Goal: Obtain resource: Obtain resource

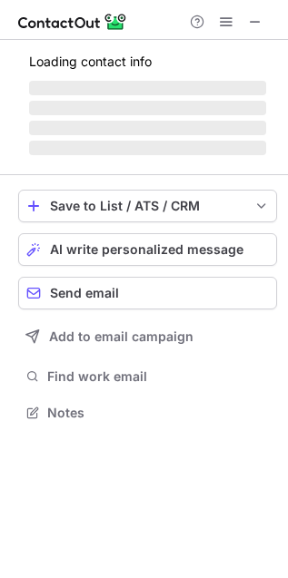
scroll to position [440, 288]
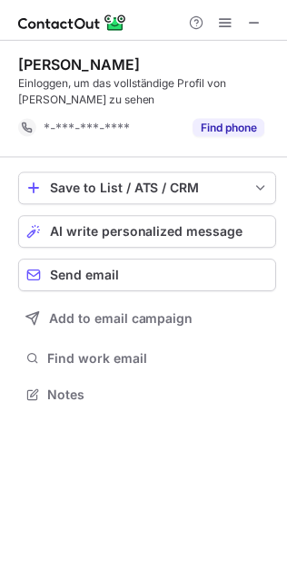
scroll to position [382, 287]
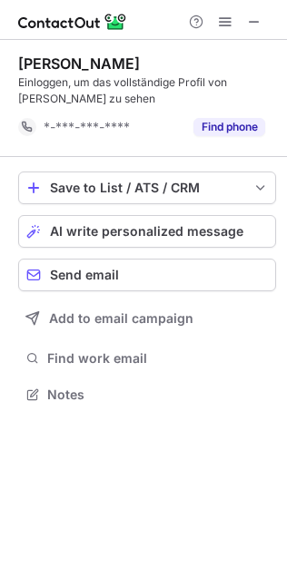
scroll to position [8, 9]
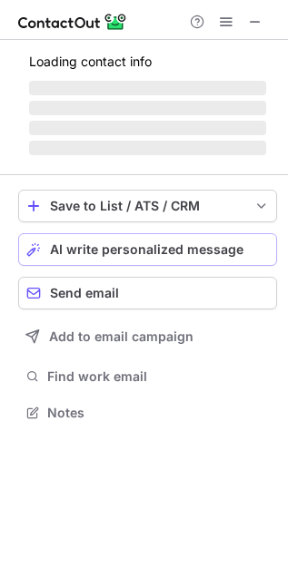
scroll to position [410, 288]
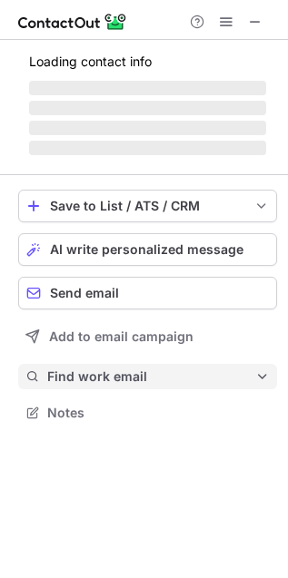
scroll to position [440, 288]
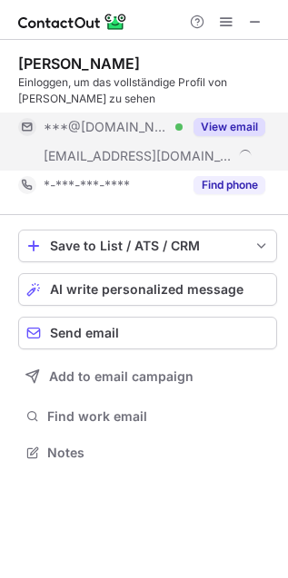
drag, startPoint x: 236, startPoint y: 132, endPoint x: 215, endPoint y: 132, distance: 20.9
click at [236, 132] on button "View email" at bounding box center [229, 127] width 72 height 18
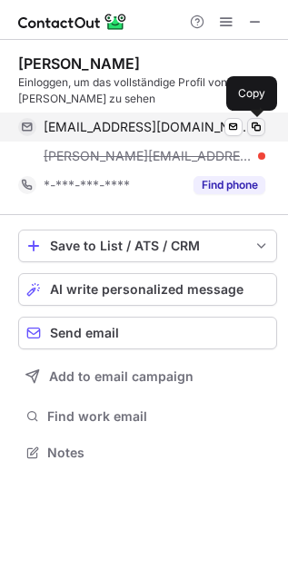
click at [252, 128] on span at bounding box center [256, 127] width 15 height 15
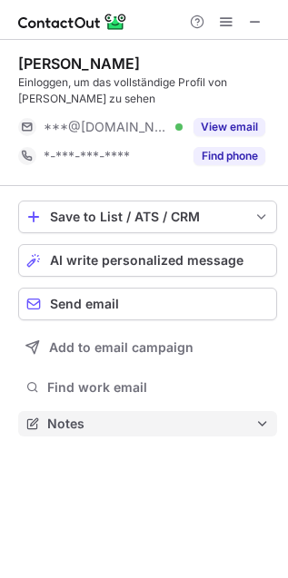
scroll to position [410, 288]
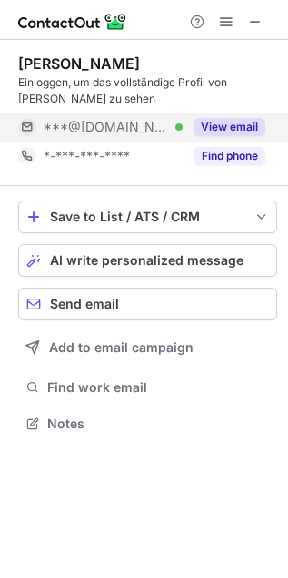
click at [242, 115] on div "View email" at bounding box center [224, 127] width 83 height 29
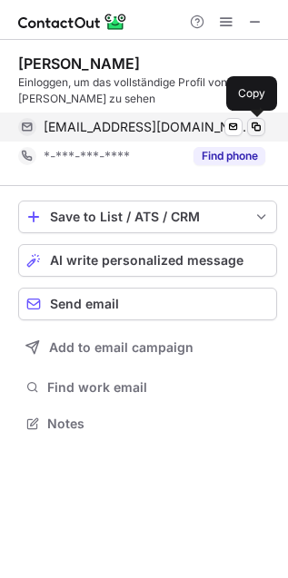
click at [256, 132] on span at bounding box center [256, 127] width 15 height 15
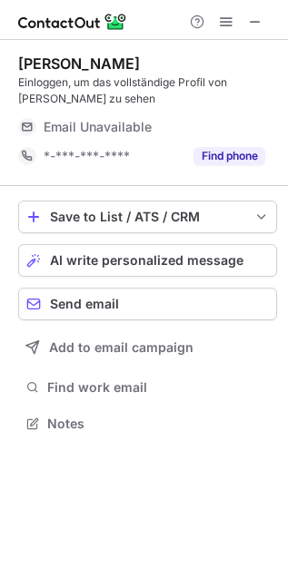
scroll to position [410, 288]
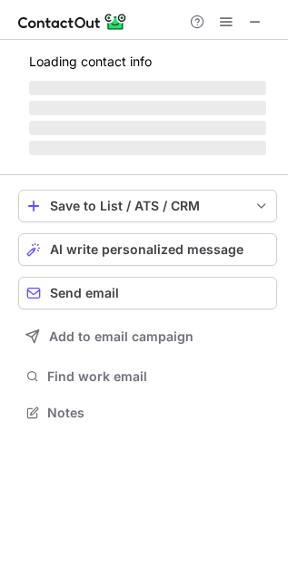
scroll to position [410, 288]
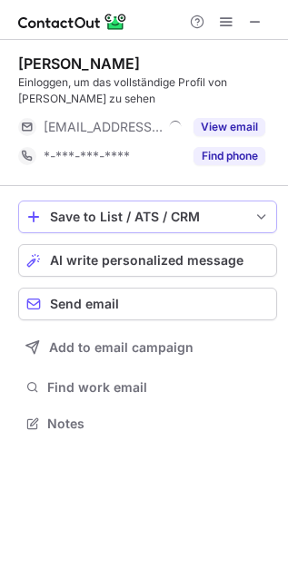
scroll to position [410, 288]
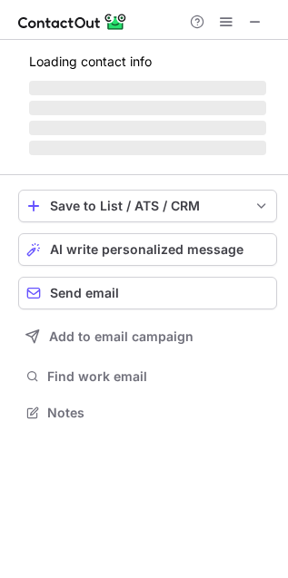
scroll to position [440, 288]
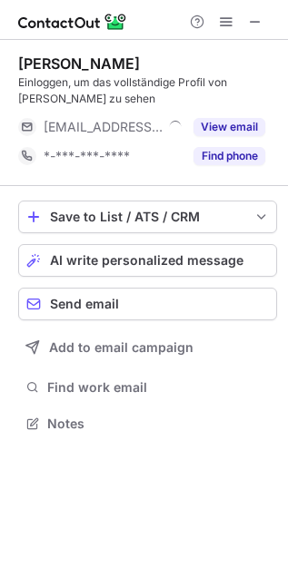
scroll to position [410, 288]
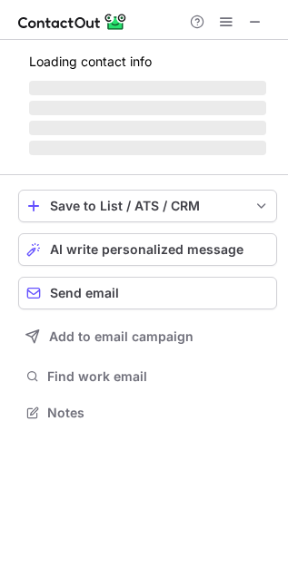
scroll to position [410, 288]
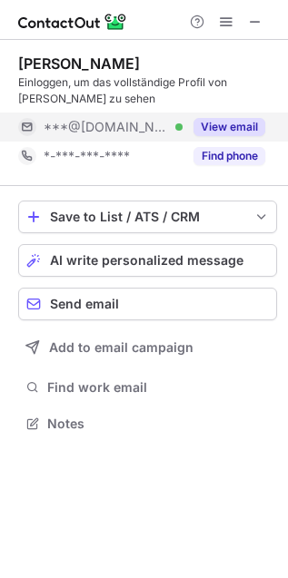
click at [256, 127] on button "View email" at bounding box center [229, 127] width 72 height 18
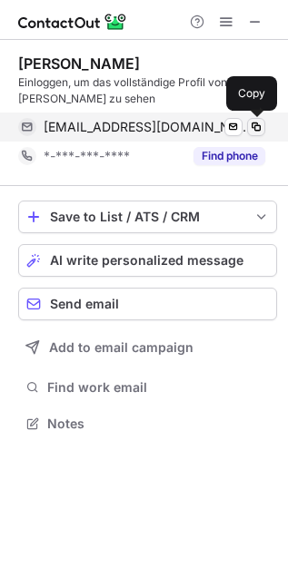
click at [257, 130] on span at bounding box center [256, 127] width 15 height 15
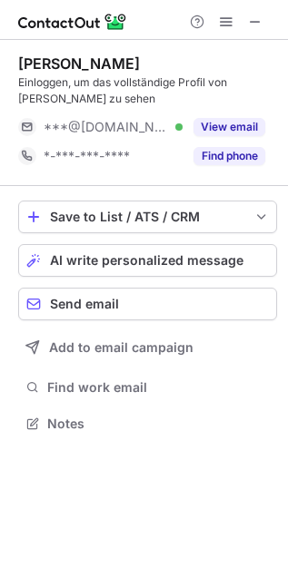
scroll to position [410, 288]
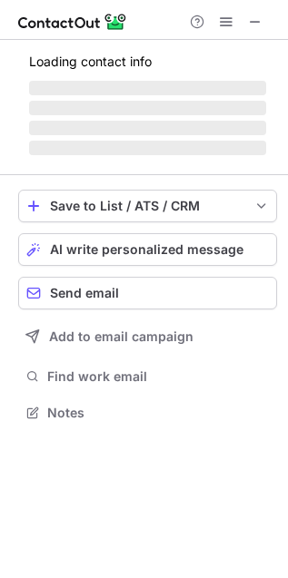
scroll to position [410, 288]
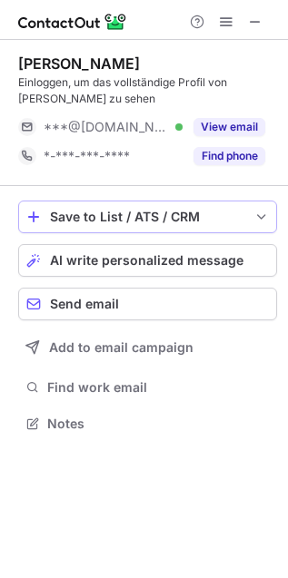
scroll to position [410, 288]
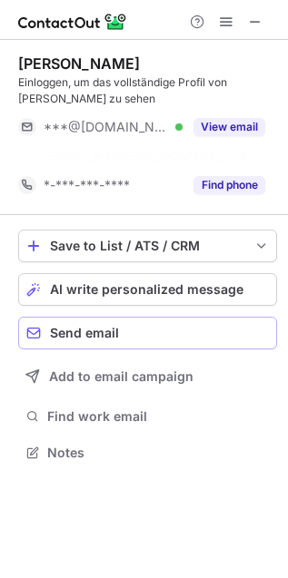
scroll to position [7, 9]
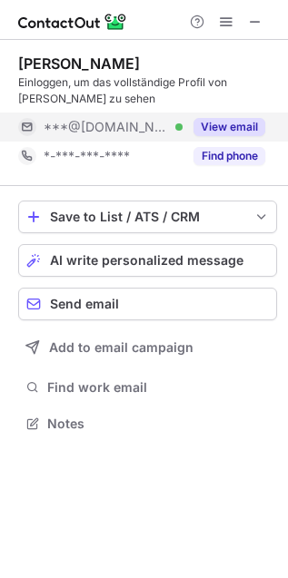
click at [225, 119] on button "View email" at bounding box center [229, 127] width 72 height 18
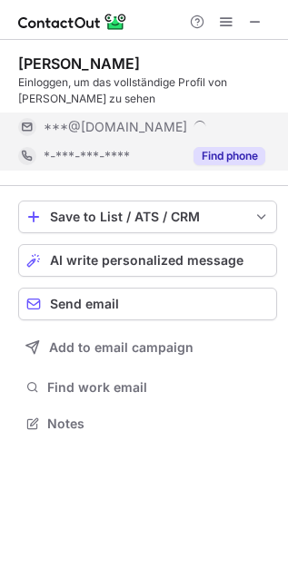
scroll to position [440, 288]
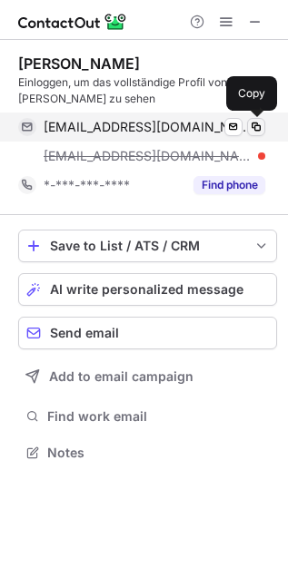
click at [252, 128] on span at bounding box center [256, 127] width 15 height 15
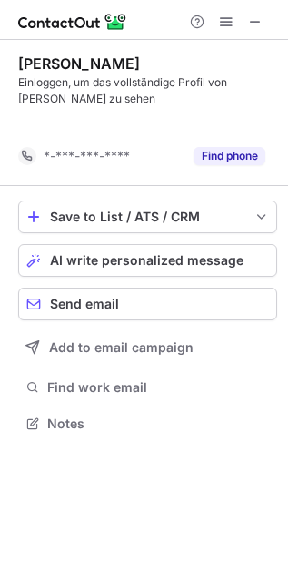
scroll to position [9, 9]
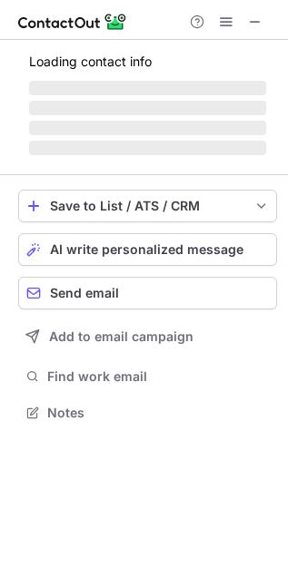
scroll to position [410, 288]
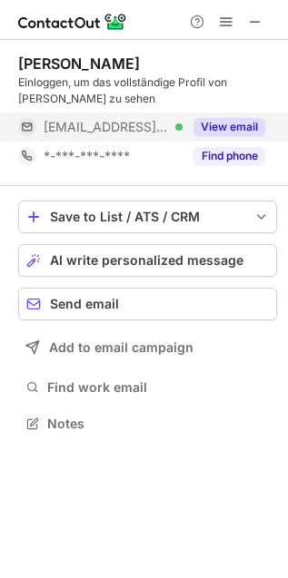
click at [214, 130] on button "View email" at bounding box center [229, 127] width 72 height 18
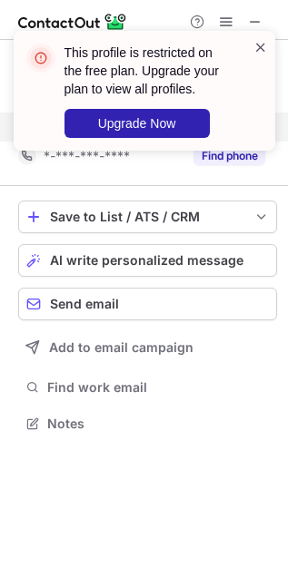
click at [261, 38] on span at bounding box center [260, 47] width 15 height 18
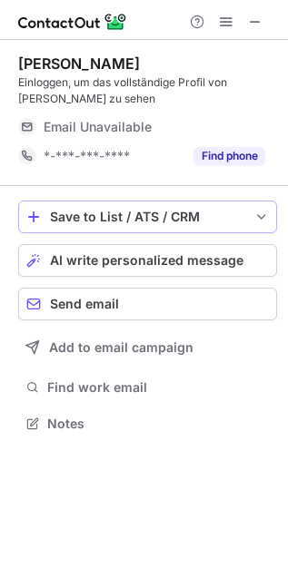
scroll to position [410, 288]
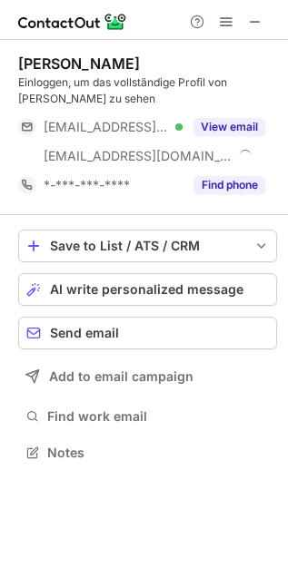
scroll to position [440, 288]
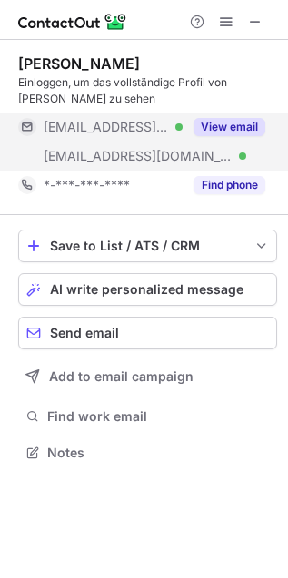
click at [247, 134] on button "View email" at bounding box center [229, 127] width 72 height 18
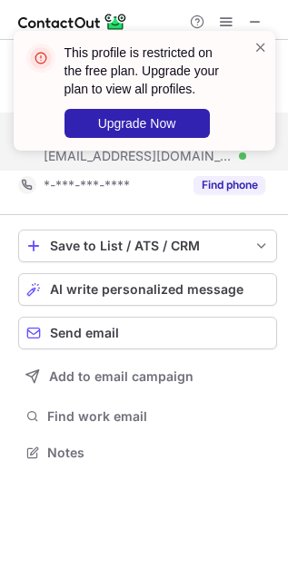
click at [221, 14] on div "This profile is restricted on the free plan. Upgrade your plan to view all prof…" at bounding box center [144, 98] width 291 height 171
click at [251, 43] on div "This profile is restricted on the free plan. Upgrade your plan to view all prof…" at bounding box center [137, 90] width 232 height 105
click at [255, 43] on span at bounding box center [260, 47] width 15 height 18
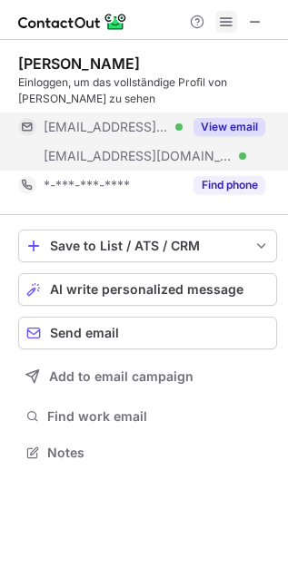
click at [225, 21] on span at bounding box center [226, 22] width 15 height 15
click at [223, 121] on button "View email" at bounding box center [229, 127] width 72 height 18
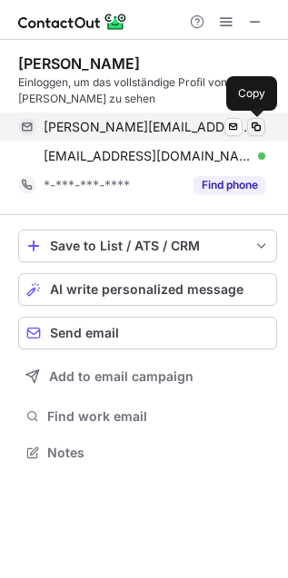
click at [251, 128] on span at bounding box center [256, 127] width 15 height 15
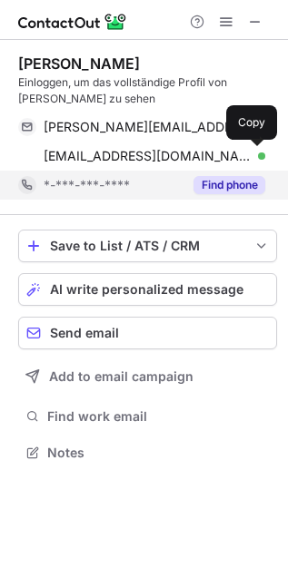
drag, startPoint x: 262, startPoint y: 159, endPoint x: 232, endPoint y: 189, distance: 42.4
click at [262, 160] on span at bounding box center [256, 156] width 15 height 15
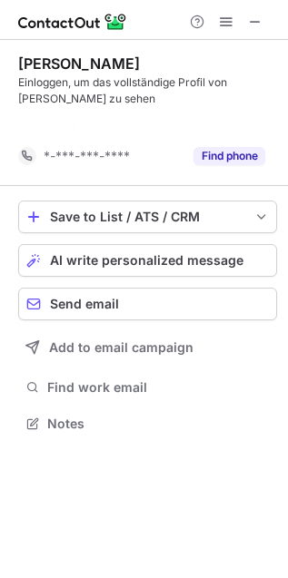
scroll to position [9, 9]
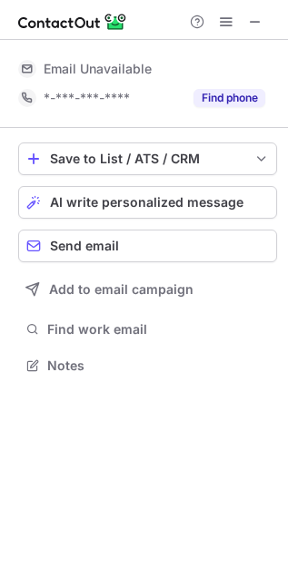
scroll to position [354, 288]
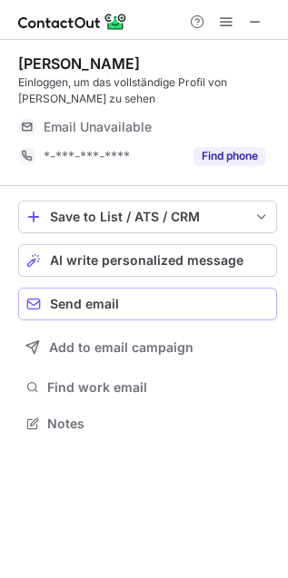
scroll to position [410, 288]
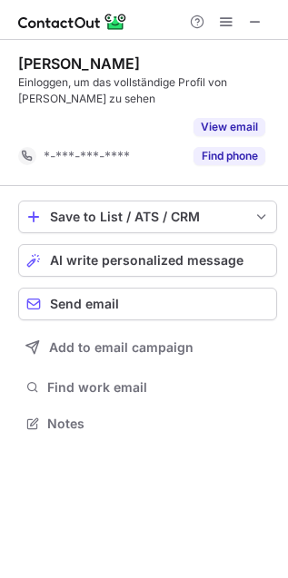
scroll to position [9, 9]
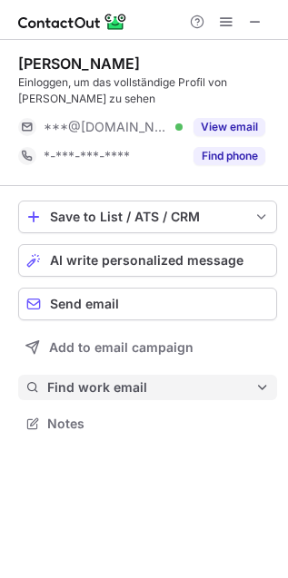
scroll to position [410, 288]
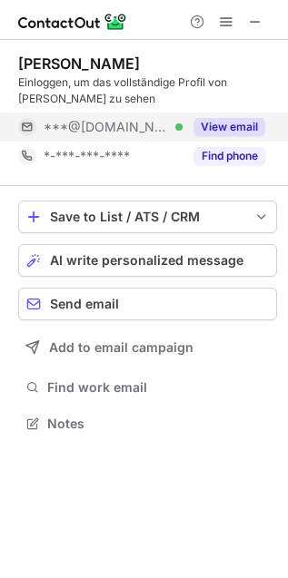
click at [212, 124] on button "View email" at bounding box center [229, 127] width 72 height 18
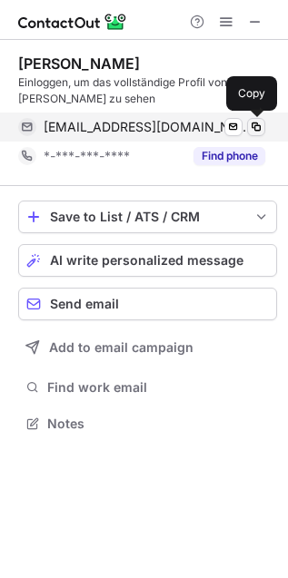
click at [254, 132] on span at bounding box center [256, 127] width 15 height 15
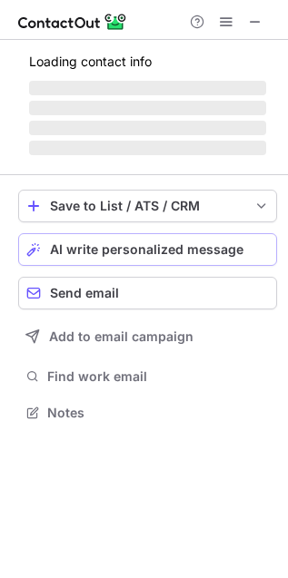
scroll to position [410, 288]
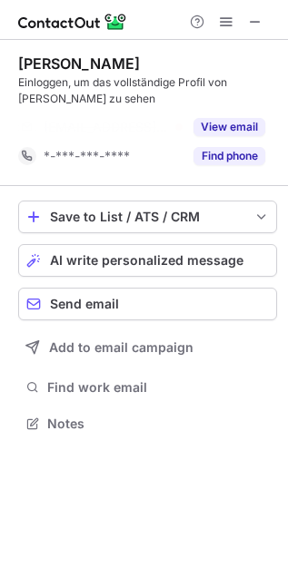
scroll to position [9, 9]
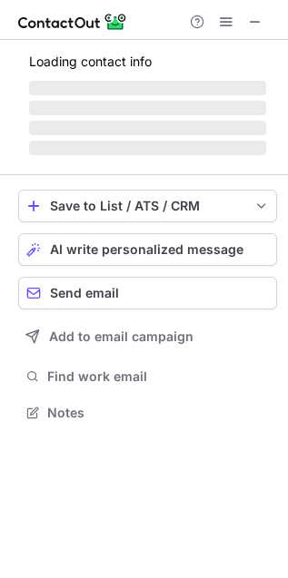
scroll to position [410, 288]
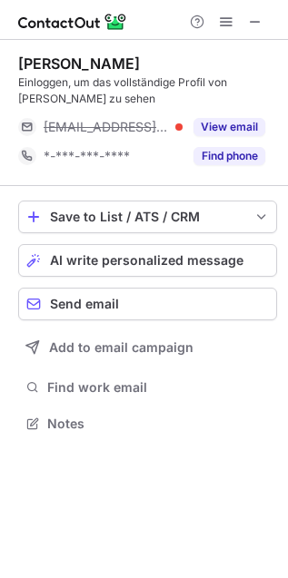
scroll to position [410, 288]
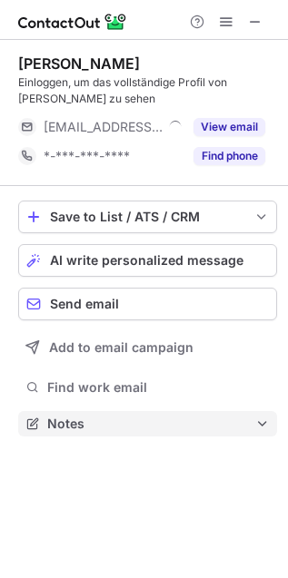
scroll to position [410, 288]
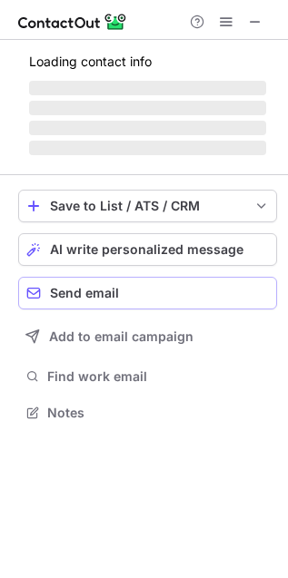
scroll to position [410, 288]
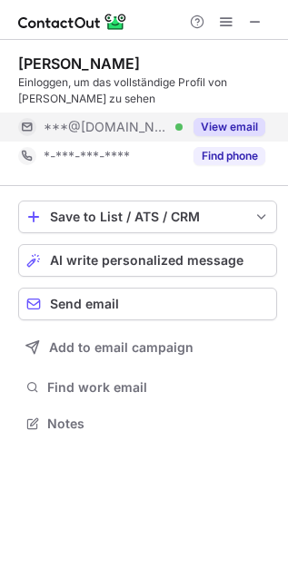
click at [218, 121] on button "View email" at bounding box center [229, 127] width 72 height 18
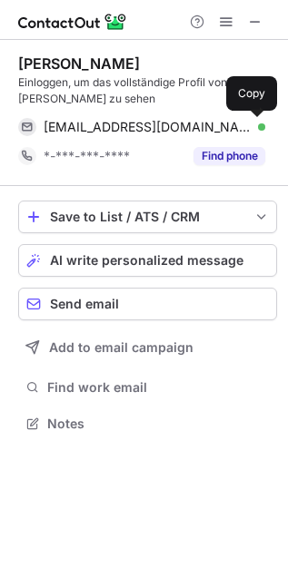
click at [249, 132] on span at bounding box center [256, 127] width 15 height 15
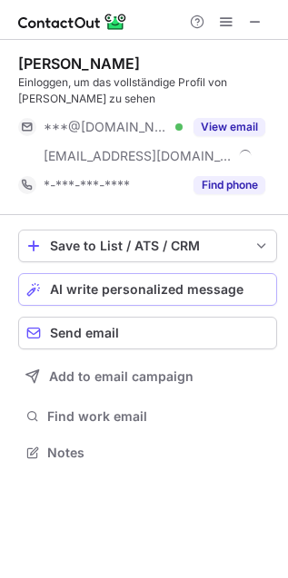
scroll to position [440, 288]
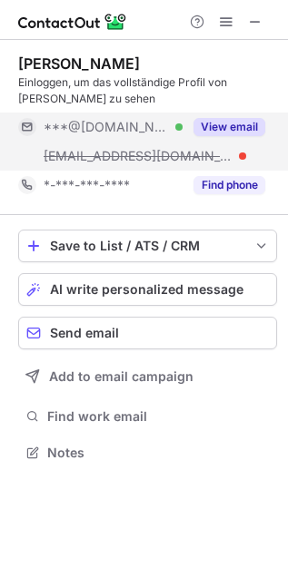
click at [232, 124] on button "View email" at bounding box center [229, 127] width 72 height 18
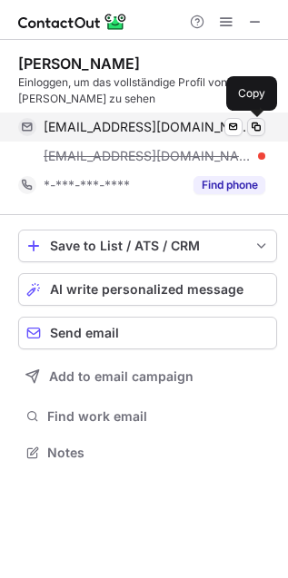
click at [254, 129] on span at bounding box center [256, 127] width 15 height 15
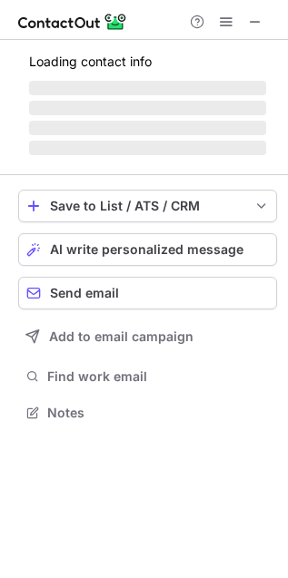
scroll to position [410, 288]
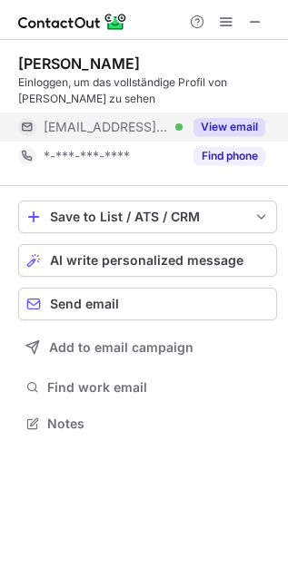
click at [216, 129] on button "View email" at bounding box center [229, 127] width 72 height 18
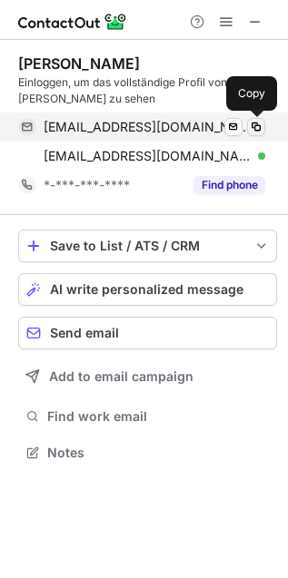
click at [263, 121] on button at bounding box center [256, 127] width 18 height 18
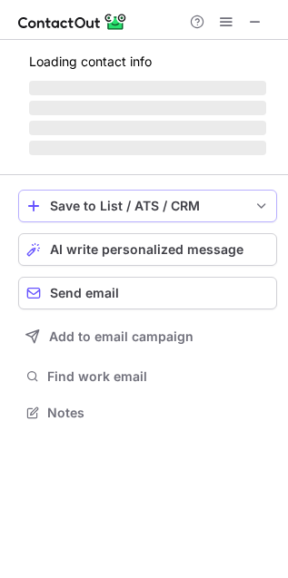
scroll to position [423, 288]
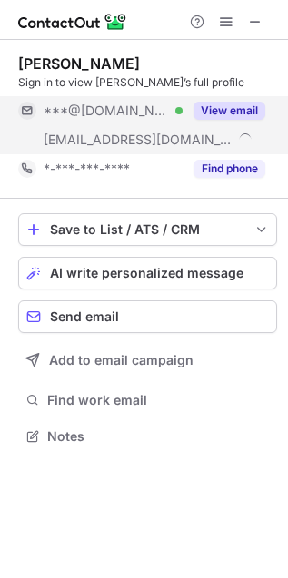
click at [255, 120] on div "View email" at bounding box center [224, 110] width 83 height 29
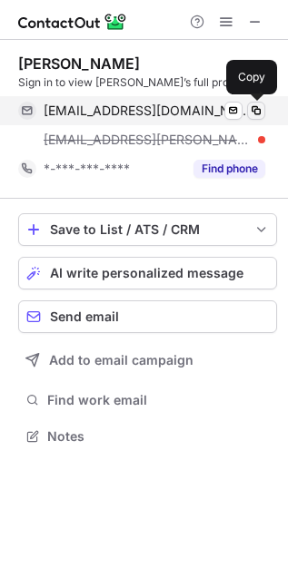
click at [261, 109] on span at bounding box center [256, 111] width 15 height 15
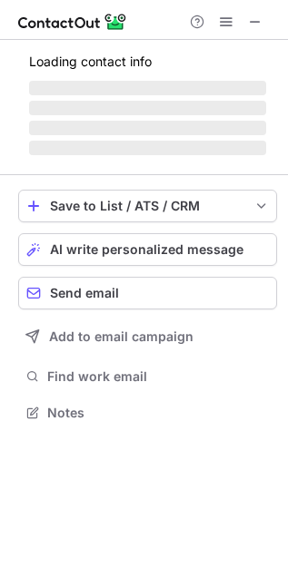
scroll to position [440, 288]
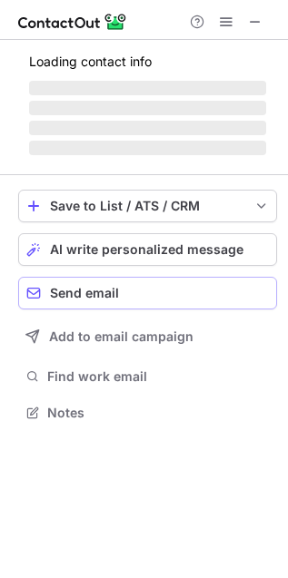
scroll to position [410, 288]
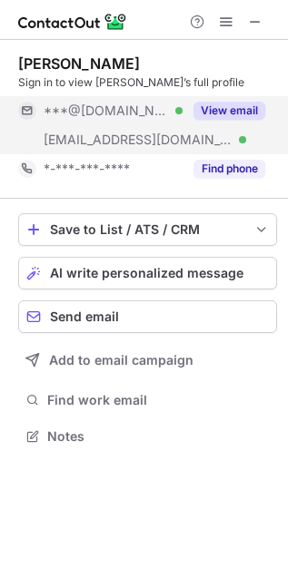
scroll to position [423, 288]
click at [236, 118] on button "View email" at bounding box center [229, 111] width 72 height 18
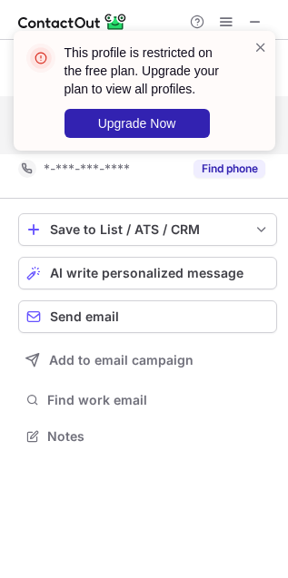
click at [271, 42] on div "This profile is restricted on the free plan. Upgrade your plan to view all prof…" at bounding box center [145, 91] width 262 height 120
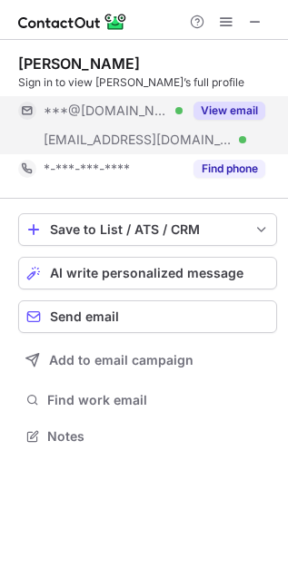
click at [221, 112] on button "View email" at bounding box center [229, 111] width 72 height 18
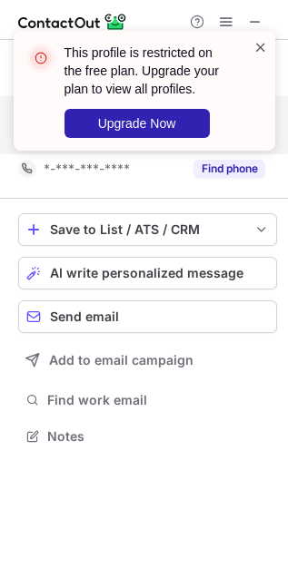
click at [263, 42] on span at bounding box center [260, 47] width 15 height 18
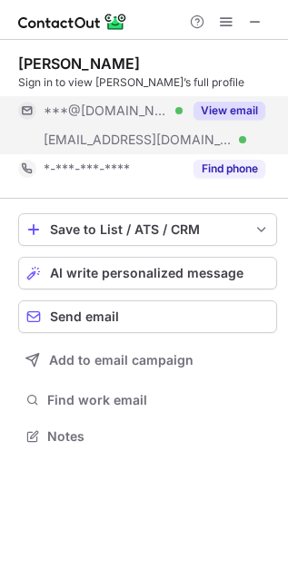
click at [233, 21] on div "This profile is restricted on the free plan. Upgrade your plan to view all prof…" at bounding box center [144, 98] width 291 height 171
click at [230, 20] on div "This profile is restricted on the free plan. Upgrade your plan to view all prof…" at bounding box center [144, 31] width 291 height 36
click at [230, 15] on span at bounding box center [226, 22] width 15 height 15
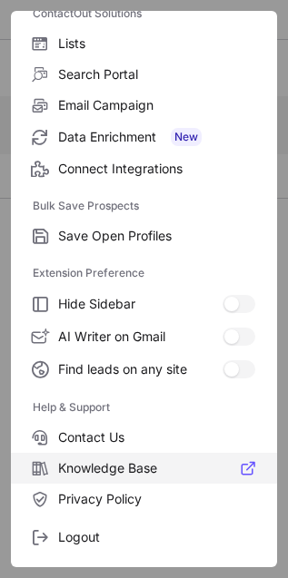
scroll to position [177, 0]
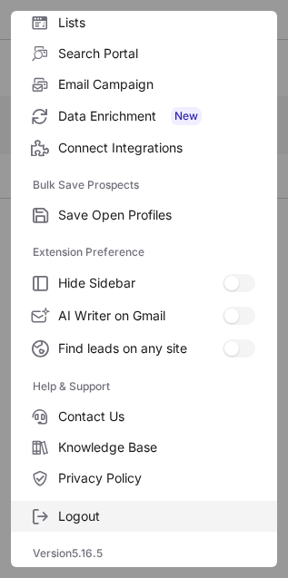
click at [73, 524] on span "Logout" at bounding box center [156, 517] width 197 height 16
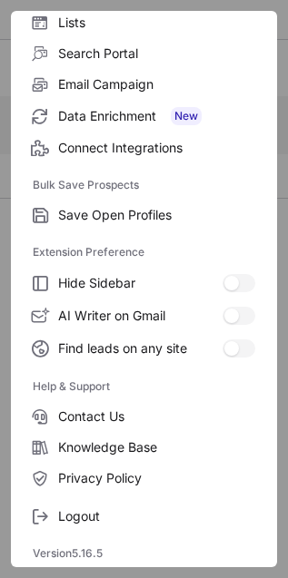
scroll to position [0, 0]
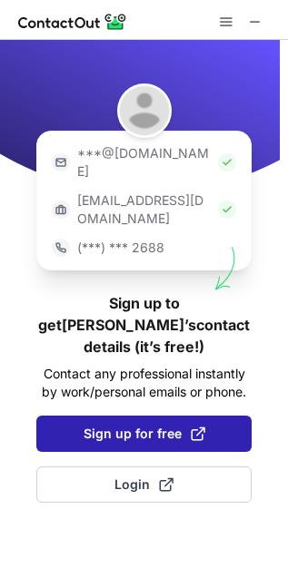
click at [105, 425] on span "Sign up for free" at bounding box center [145, 434] width 122 height 18
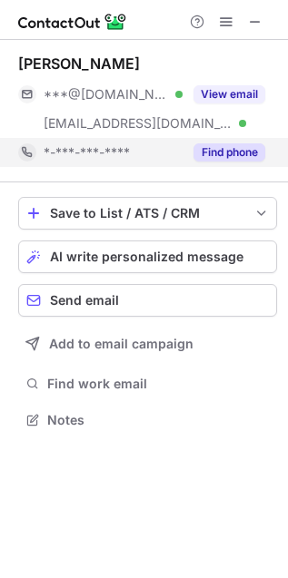
scroll to position [409, 288]
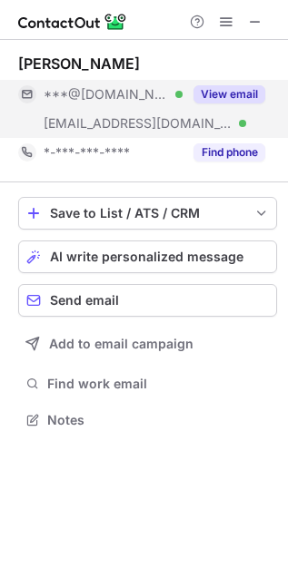
click at [237, 98] on button "View email" at bounding box center [229, 94] width 72 height 18
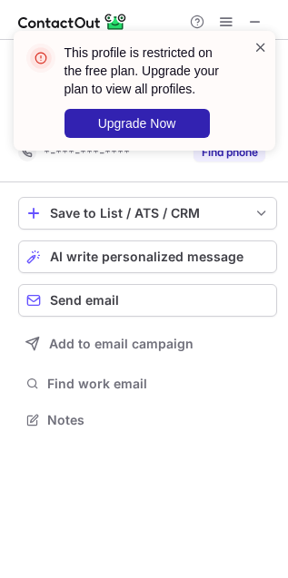
click at [259, 50] on span at bounding box center [260, 47] width 15 height 18
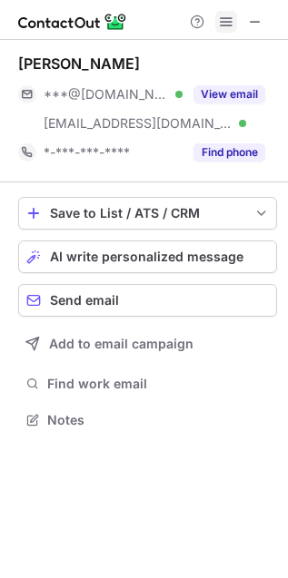
click at [227, 20] on span at bounding box center [226, 22] width 15 height 15
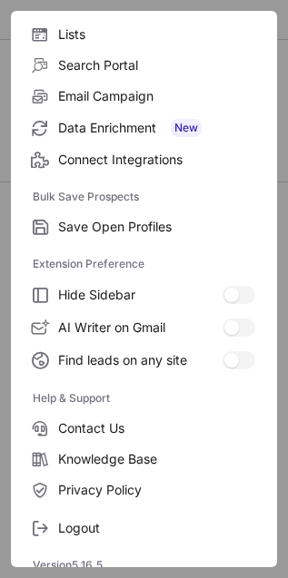
scroll to position [177, 0]
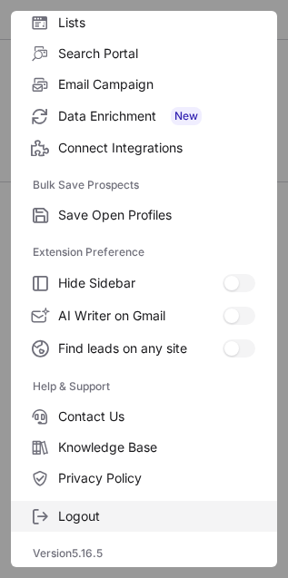
click at [87, 511] on span "Logout" at bounding box center [156, 517] width 197 height 16
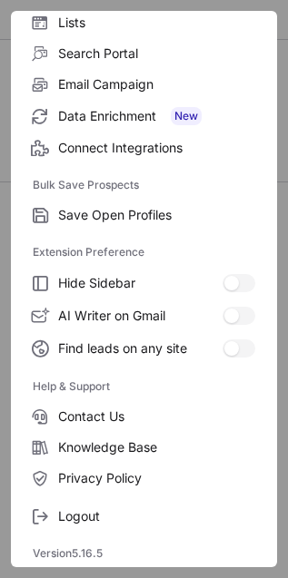
scroll to position [0, 0]
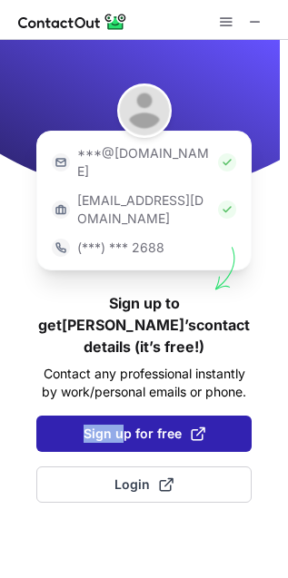
drag, startPoint x: 138, startPoint y: 355, endPoint x: 127, endPoint y: 383, distance: 30.2
click at [127, 383] on div "***@gmail.com ***@company.com (***) *** 2688 Sign up to get Joanne’s contact de…" at bounding box center [144, 309] width 288 height 539
click at [128, 425] on span "Sign up for free" at bounding box center [145, 434] width 122 height 18
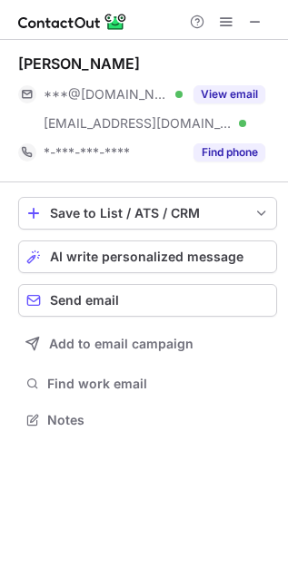
scroll to position [409, 288]
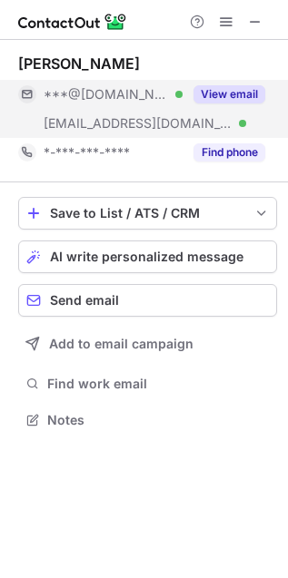
drag, startPoint x: 241, startPoint y: 95, endPoint x: 213, endPoint y: 114, distance: 33.3
click at [241, 95] on button "View email" at bounding box center [229, 94] width 72 height 18
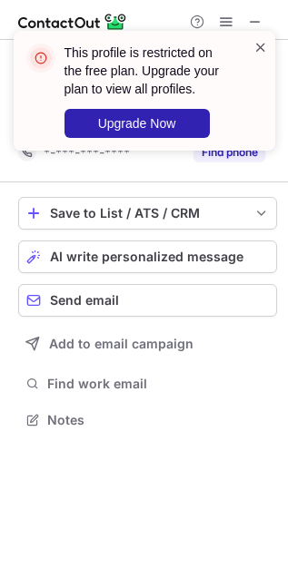
click at [259, 45] on span at bounding box center [260, 47] width 15 height 18
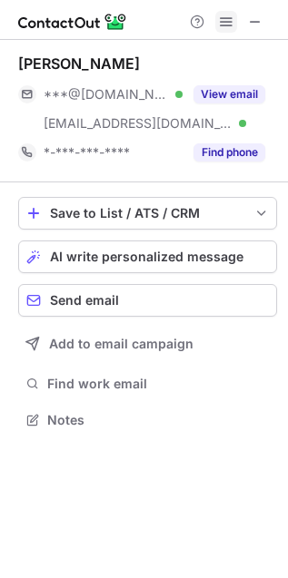
click at [227, 24] on span at bounding box center [226, 22] width 15 height 15
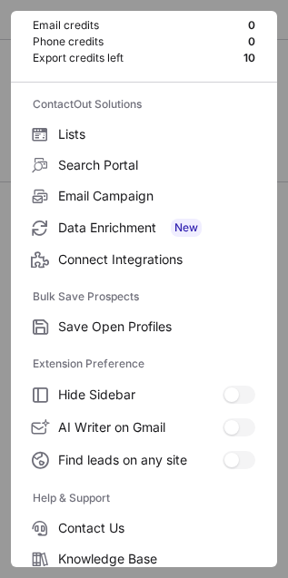
scroll to position [177, 0]
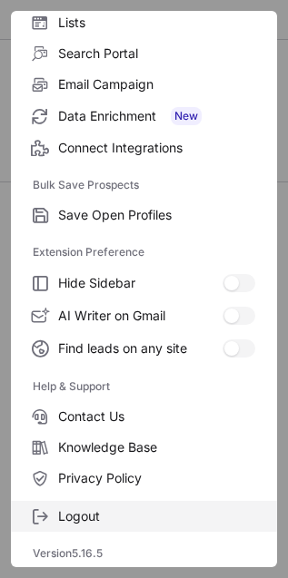
click at [97, 511] on span "Logout" at bounding box center [156, 517] width 197 height 16
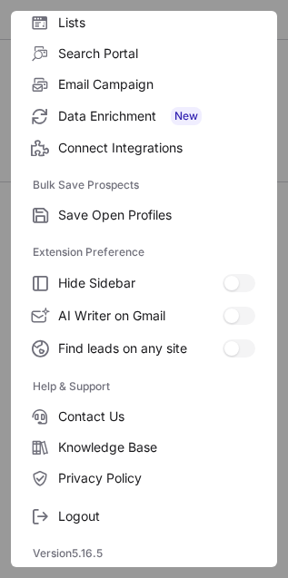
scroll to position [0, 0]
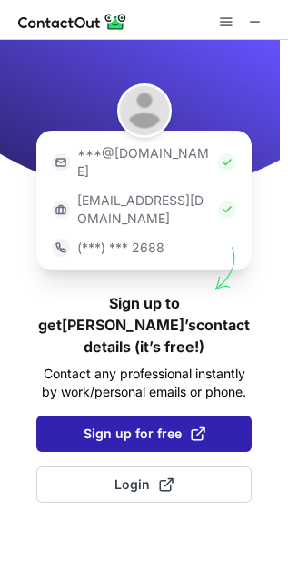
click at [133, 425] on span "Sign up for free" at bounding box center [145, 434] width 122 height 18
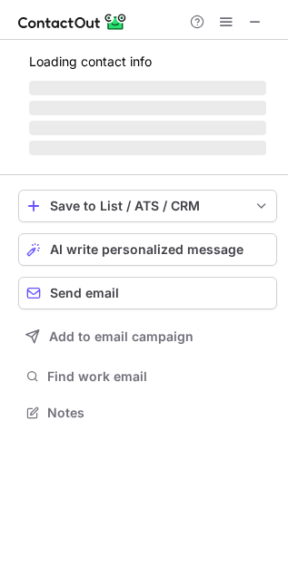
scroll to position [409, 288]
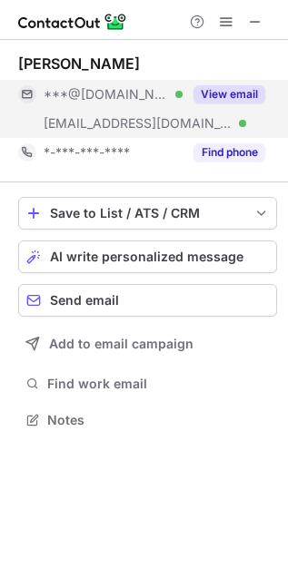
click at [232, 94] on button "View email" at bounding box center [229, 94] width 72 height 18
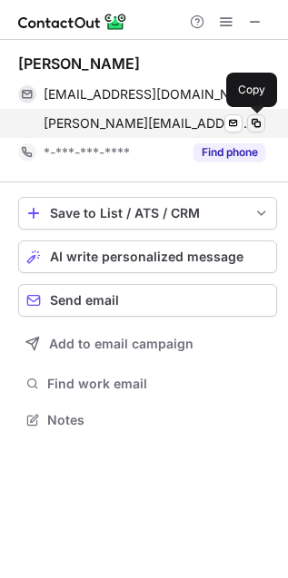
click at [249, 120] on span at bounding box center [256, 123] width 15 height 15
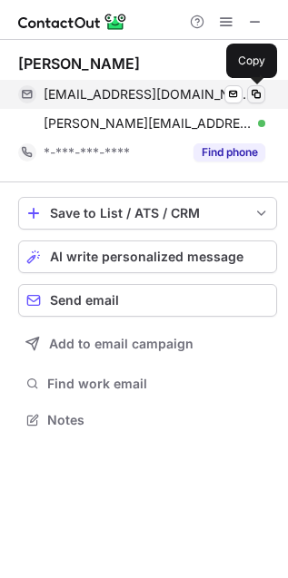
click at [257, 93] on span at bounding box center [256, 94] width 15 height 15
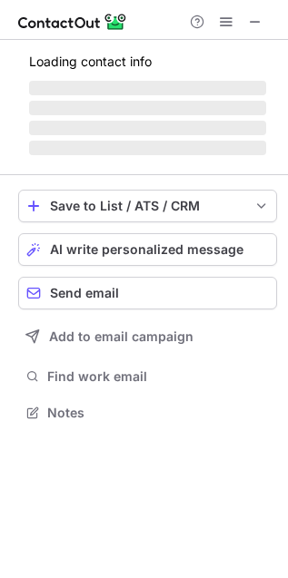
scroll to position [440, 288]
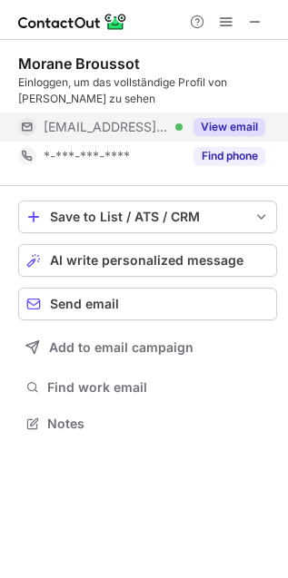
click at [236, 127] on button "View email" at bounding box center [229, 127] width 72 height 18
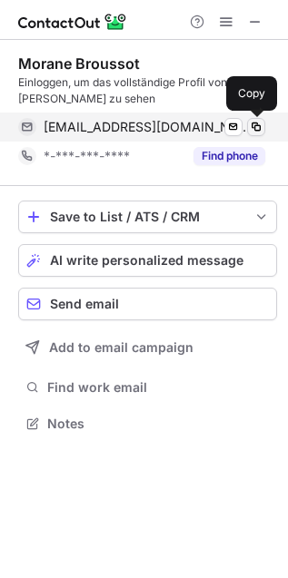
click at [252, 127] on span at bounding box center [256, 127] width 15 height 15
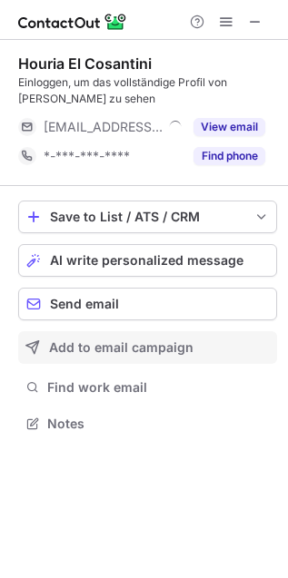
scroll to position [410, 288]
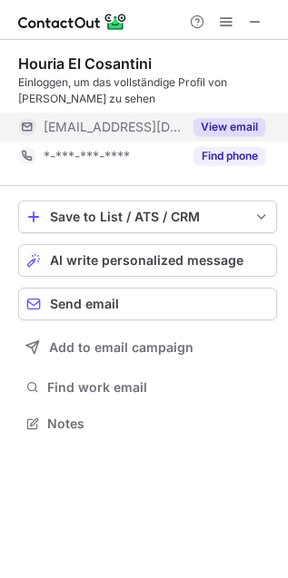
click at [238, 129] on button "View email" at bounding box center [229, 127] width 72 height 18
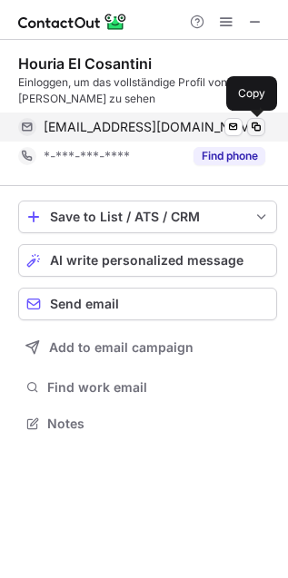
click at [262, 124] on span at bounding box center [256, 127] width 15 height 15
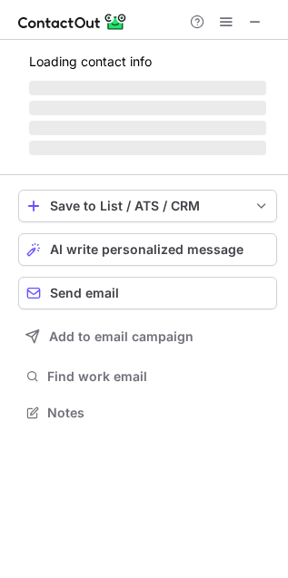
scroll to position [410, 288]
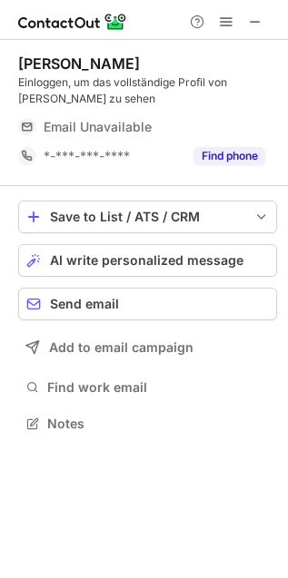
scroll to position [410, 288]
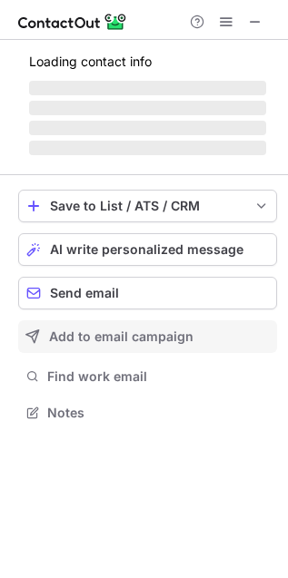
scroll to position [410, 288]
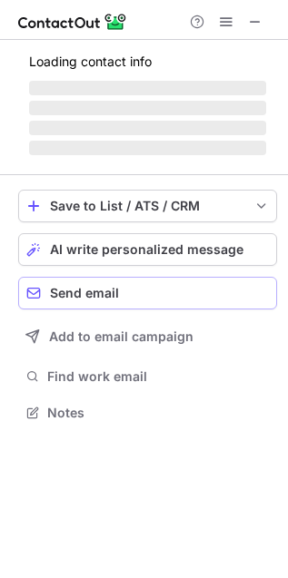
scroll to position [410, 288]
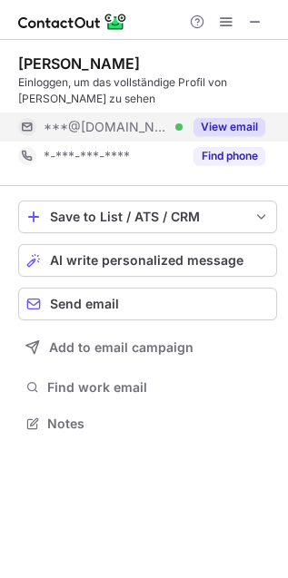
click at [219, 124] on button "View email" at bounding box center [229, 127] width 72 height 18
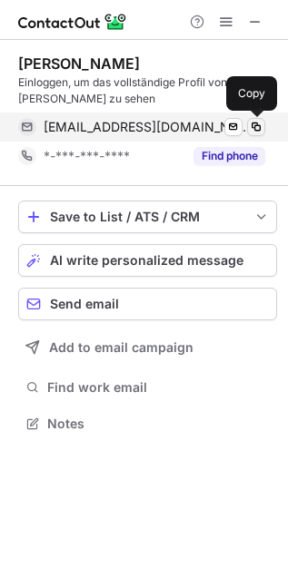
click at [247, 127] on button at bounding box center [256, 127] width 18 height 18
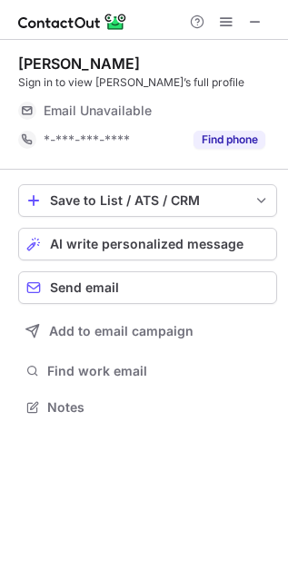
scroll to position [395, 288]
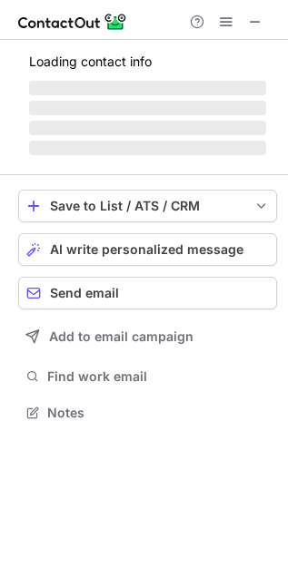
scroll to position [410, 288]
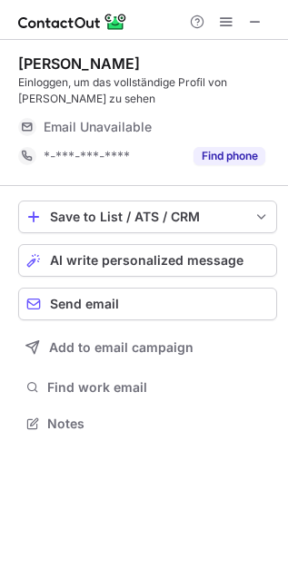
scroll to position [410, 288]
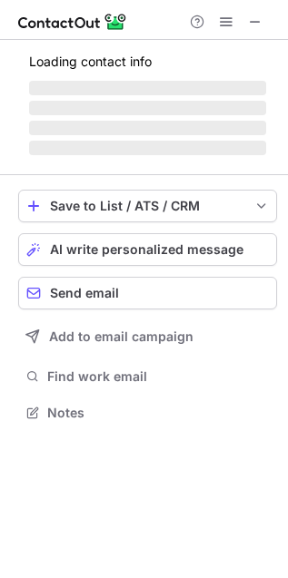
scroll to position [440, 288]
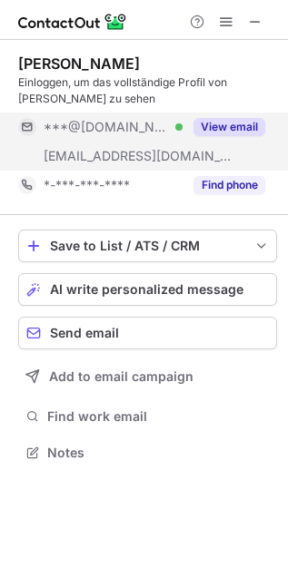
click at [213, 130] on button "View email" at bounding box center [229, 127] width 72 height 18
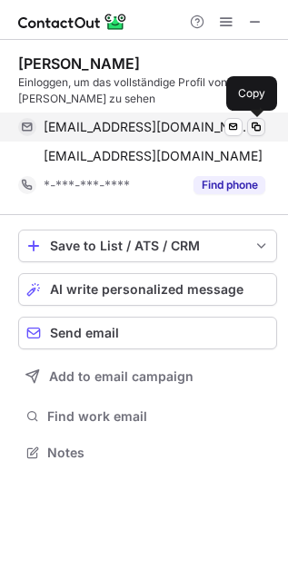
click at [256, 128] on span at bounding box center [256, 127] width 15 height 15
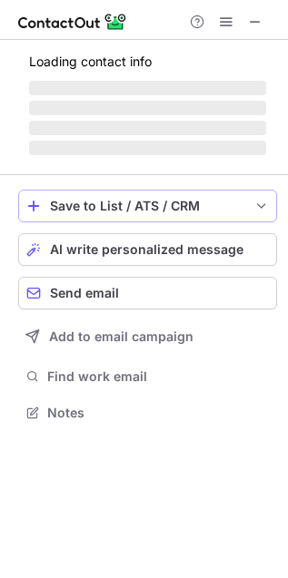
scroll to position [410, 288]
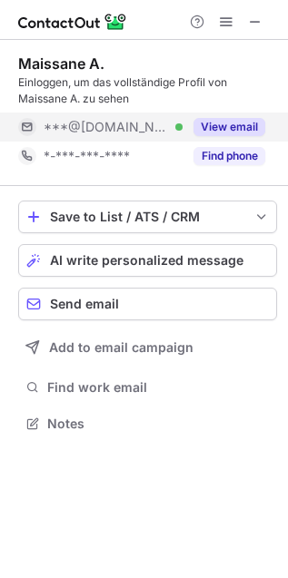
click at [234, 123] on button "View email" at bounding box center [229, 127] width 72 height 18
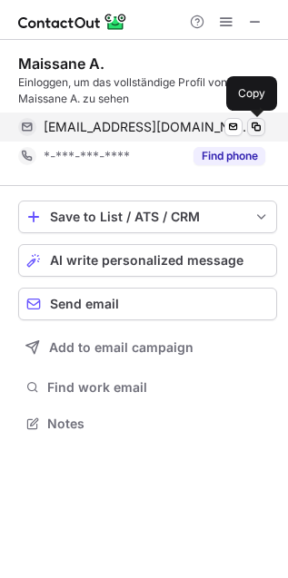
click at [257, 128] on span at bounding box center [256, 127] width 15 height 15
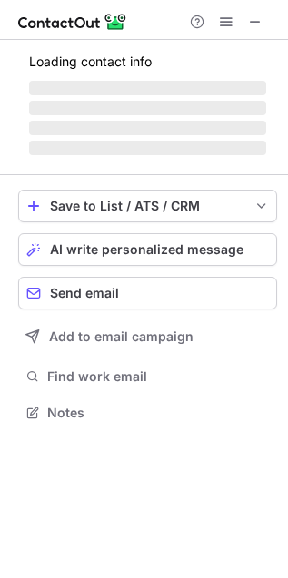
scroll to position [410, 288]
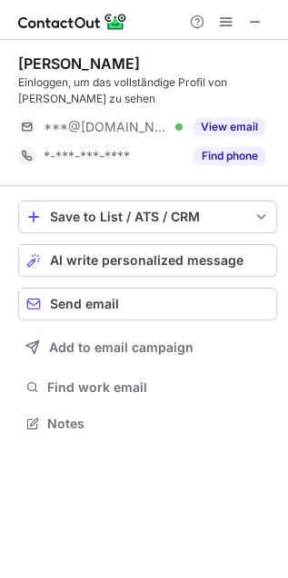
scroll to position [410, 288]
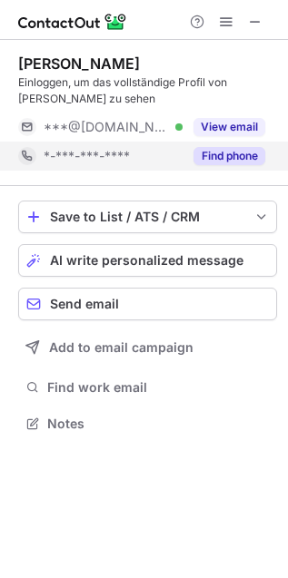
drag, startPoint x: 245, startPoint y: 127, endPoint x: 97, endPoint y: 141, distance: 148.7
click at [245, 127] on button "View email" at bounding box center [229, 127] width 72 height 18
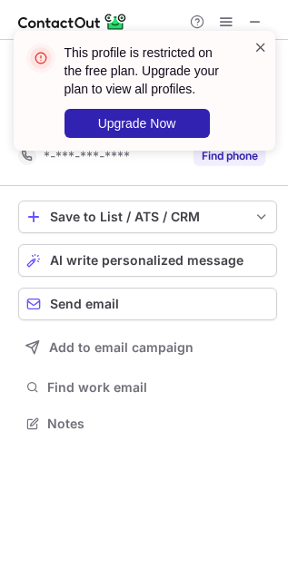
click at [255, 46] on span at bounding box center [260, 47] width 15 height 18
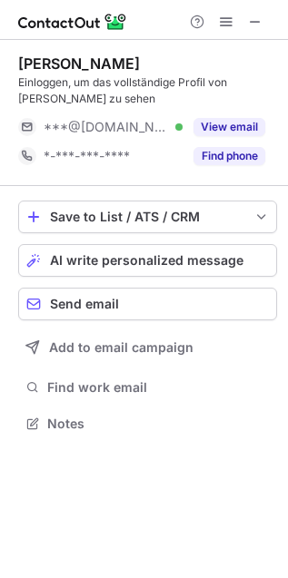
click at [230, 14] on div "This profile is restricted on the free plan. Upgrade your plan to view all prof…" at bounding box center [144, 98] width 291 height 171
click at [225, 21] on span at bounding box center [226, 22] width 15 height 15
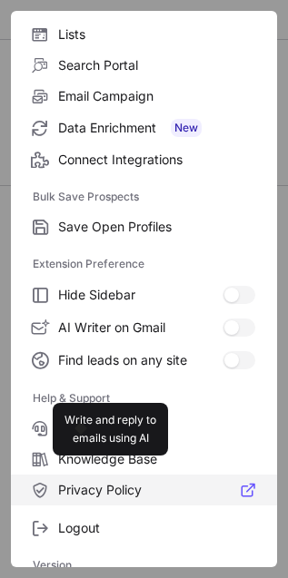
scroll to position [177, 0]
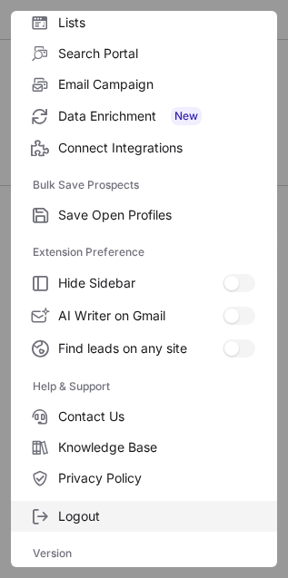
click at [70, 513] on span "Logout" at bounding box center [156, 517] width 197 height 16
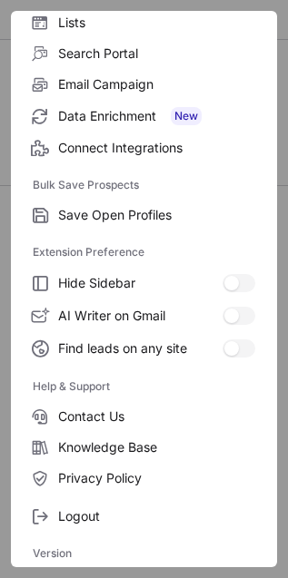
scroll to position [0, 0]
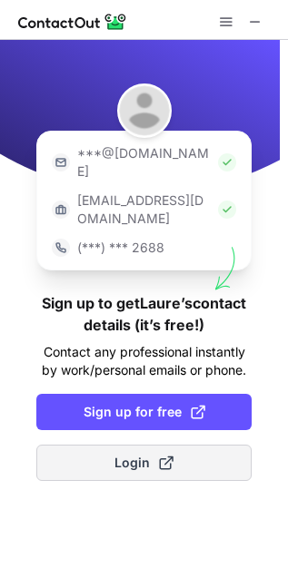
click at [110, 445] on button "Login" at bounding box center [143, 463] width 215 height 36
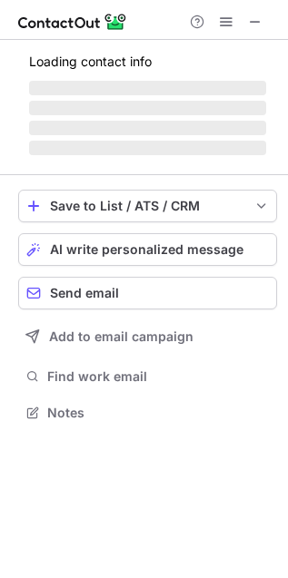
scroll to position [378, 288]
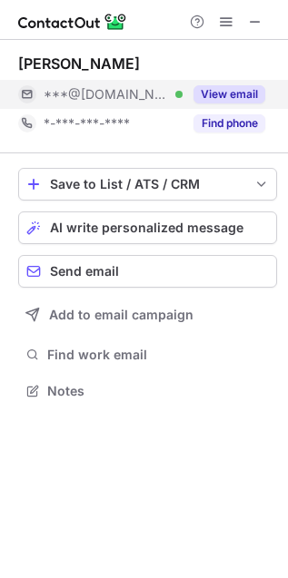
drag, startPoint x: 238, startPoint y: 95, endPoint x: 225, endPoint y: 96, distance: 12.7
click at [238, 95] on button "View email" at bounding box center [229, 94] width 72 height 18
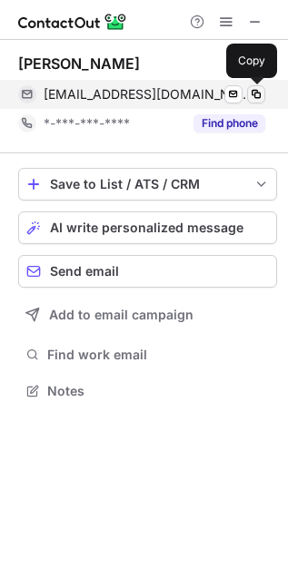
click at [247, 95] on button at bounding box center [256, 94] width 18 height 18
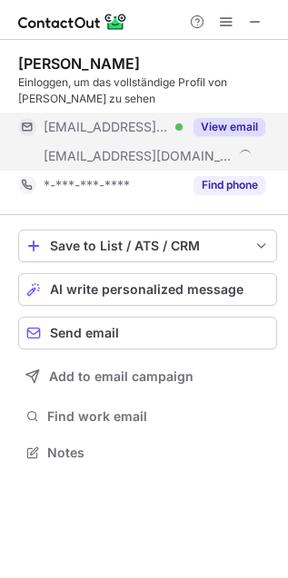
scroll to position [440, 288]
click at [225, 127] on button "View email" at bounding box center [229, 127] width 72 height 18
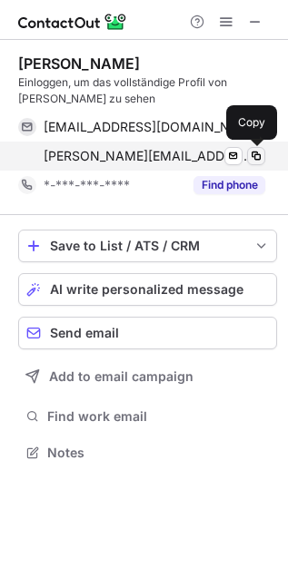
click at [262, 154] on span at bounding box center [256, 156] width 15 height 15
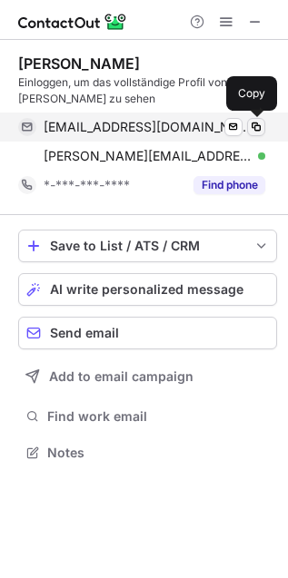
click at [251, 124] on span at bounding box center [256, 127] width 15 height 15
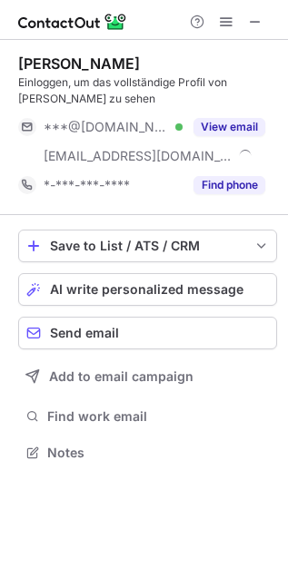
scroll to position [440, 288]
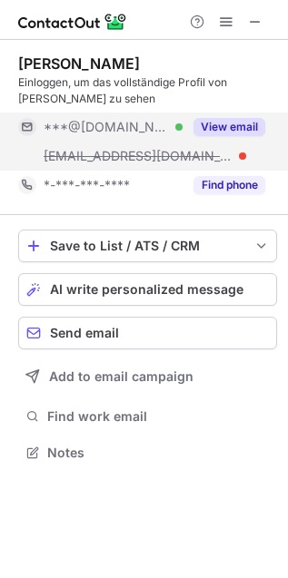
click at [218, 120] on button "View email" at bounding box center [229, 127] width 72 height 18
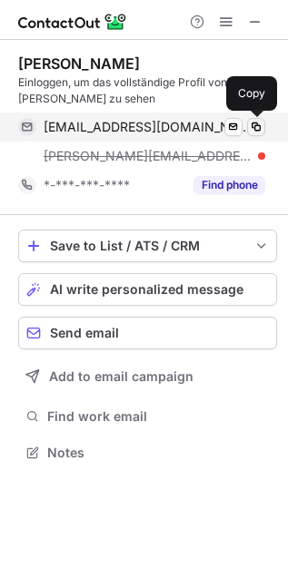
click at [255, 129] on span at bounding box center [256, 127] width 15 height 15
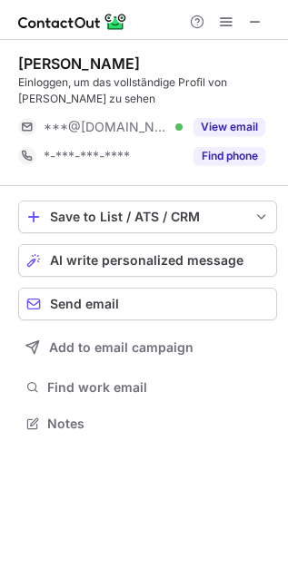
scroll to position [410, 288]
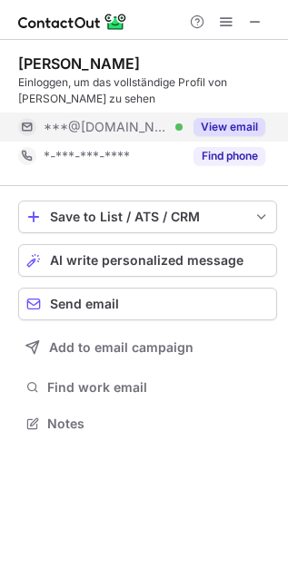
click at [205, 121] on button "View email" at bounding box center [229, 127] width 72 height 18
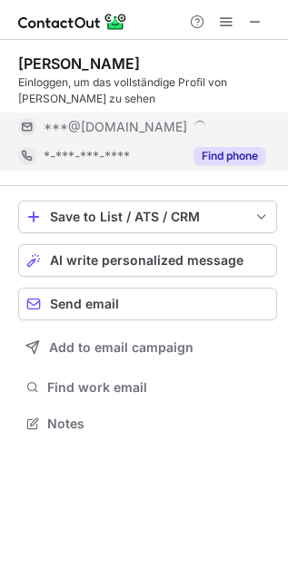
scroll to position [440, 288]
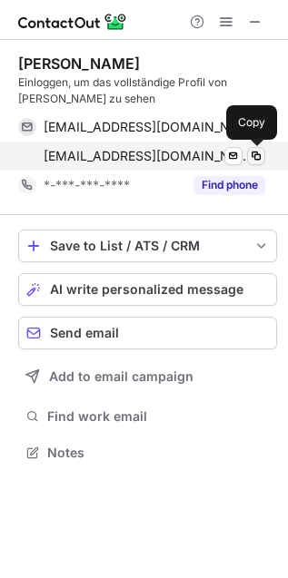
click at [252, 155] on span at bounding box center [256, 156] width 15 height 15
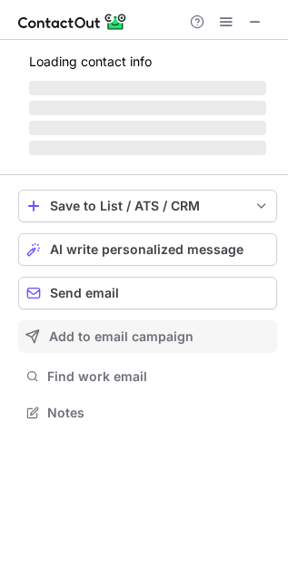
scroll to position [410, 288]
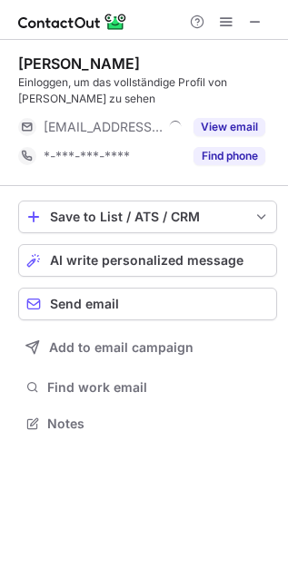
scroll to position [410, 288]
